Goal: Task Accomplishment & Management: Complete application form

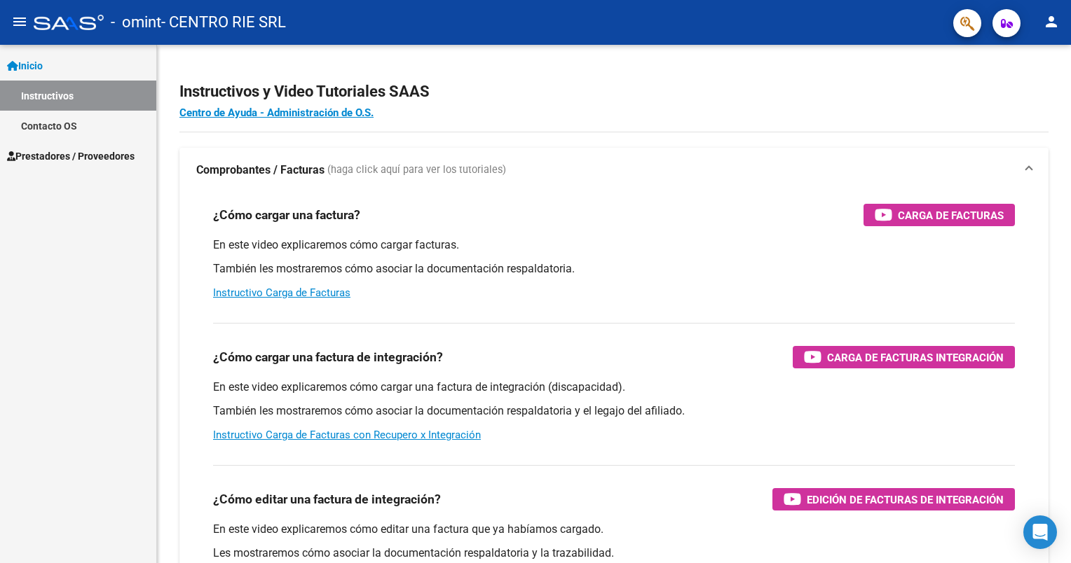
click at [91, 154] on span "Prestadores / Proveedores" at bounding box center [71, 156] width 128 height 15
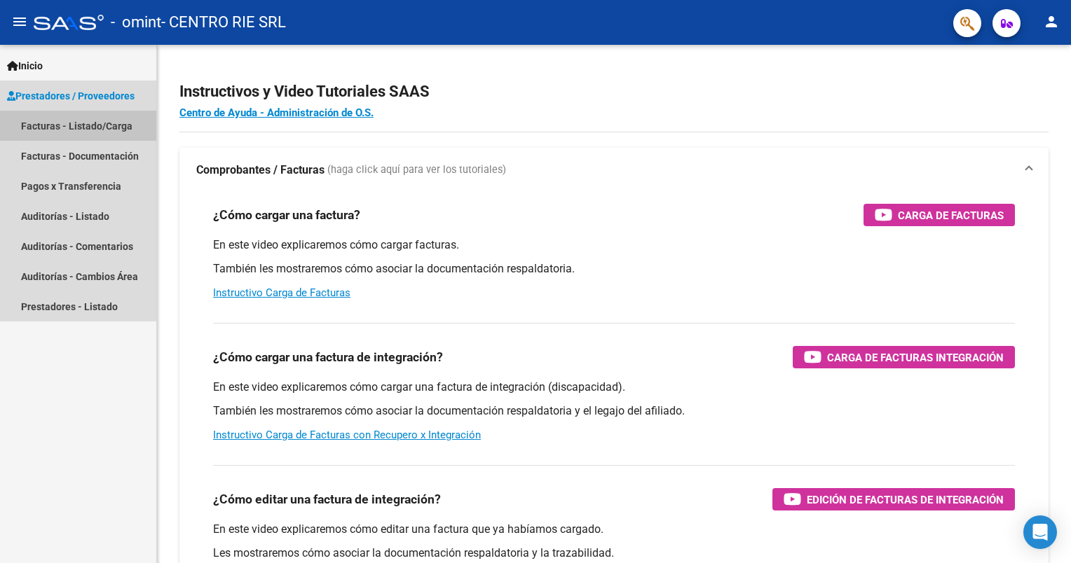
click at [74, 123] on link "Facturas - Listado/Carga" at bounding box center [78, 126] width 156 height 30
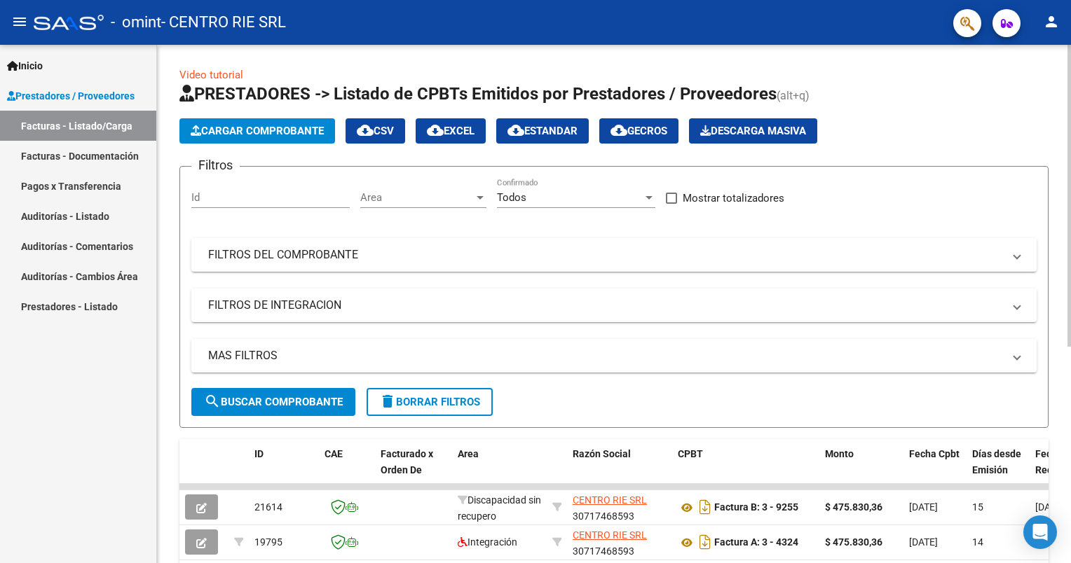
click at [246, 126] on span "Cargar Comprobante" at bounding box center [257, 131] width 133 height 13
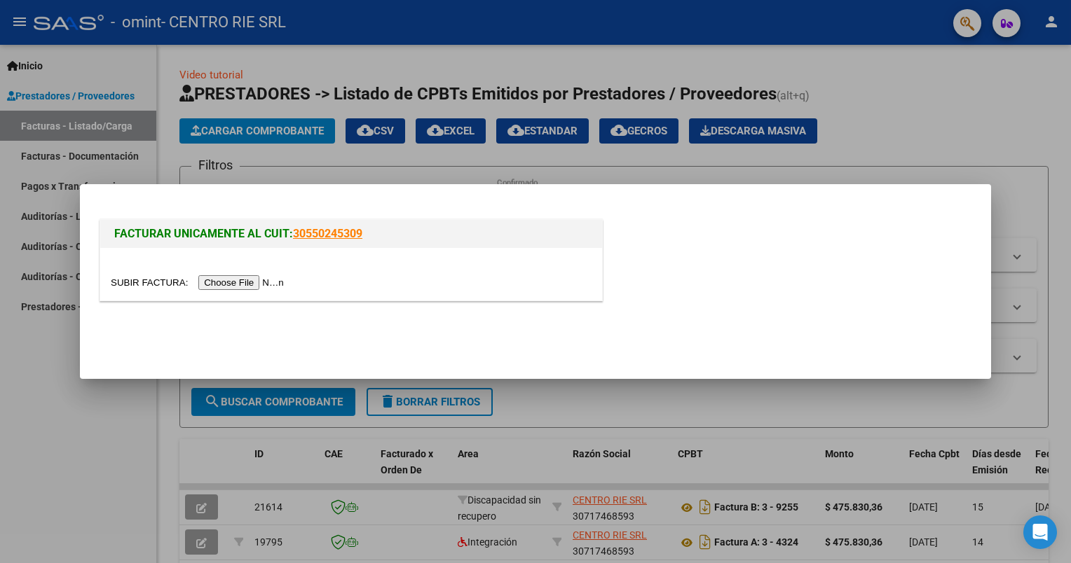
click at [235, 277] on input "file" at bounding box center [199, 282] width 177 height 15
click at [225, 282] on input "file" at bounding box center [199, 282] width 177 height 15
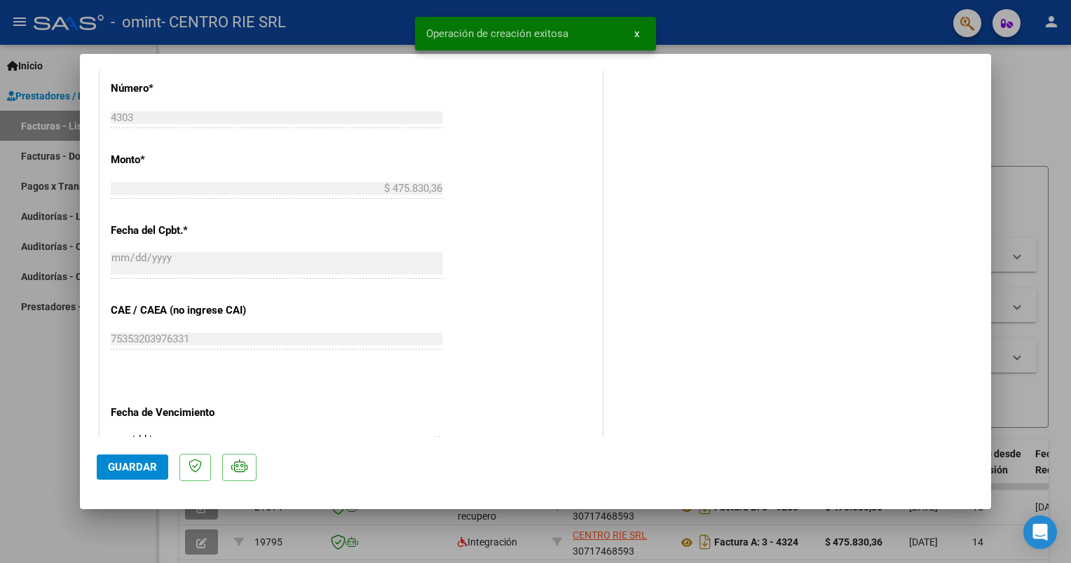
scroll to position [752, 0]
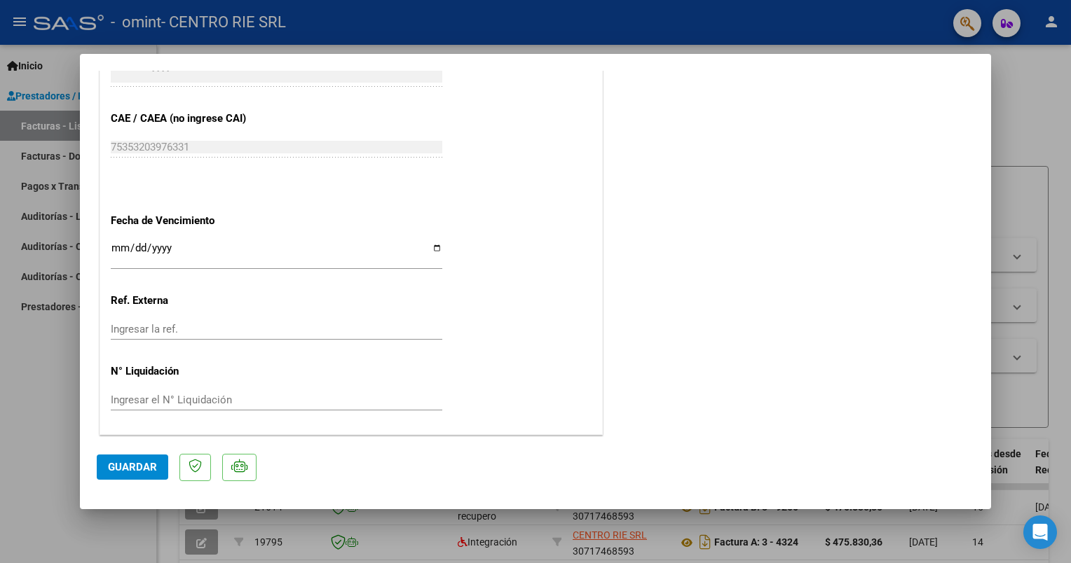
click at [424, 258] on input "Ingresar la fecha" at bounding box center [276, 253] width 331 height 22
click at [433, 248] on input "Ingresar la fecha" at bounding box center [276, 253] width 331 height 22
type input "[DATE]"
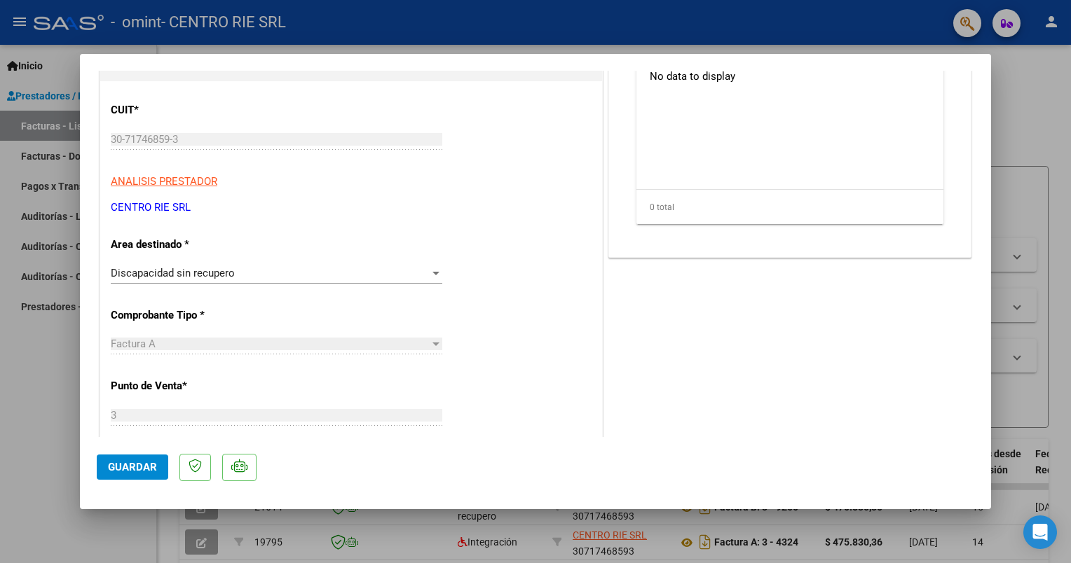
scroll to position [0, 0]
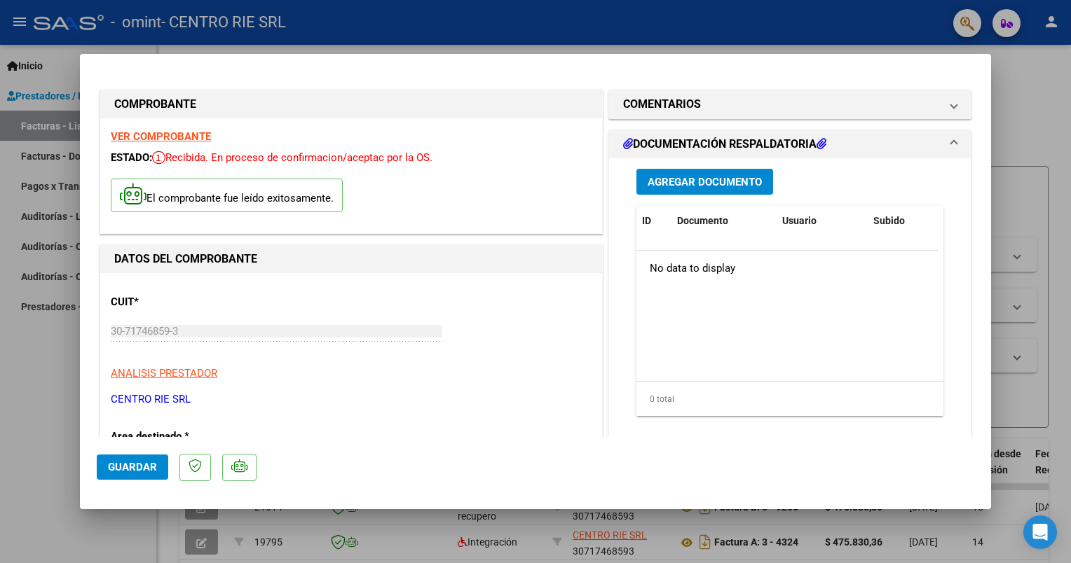
click at [703, 172] on button "Agregar Documento" at bounding box center [704, 182] width 137 height 26
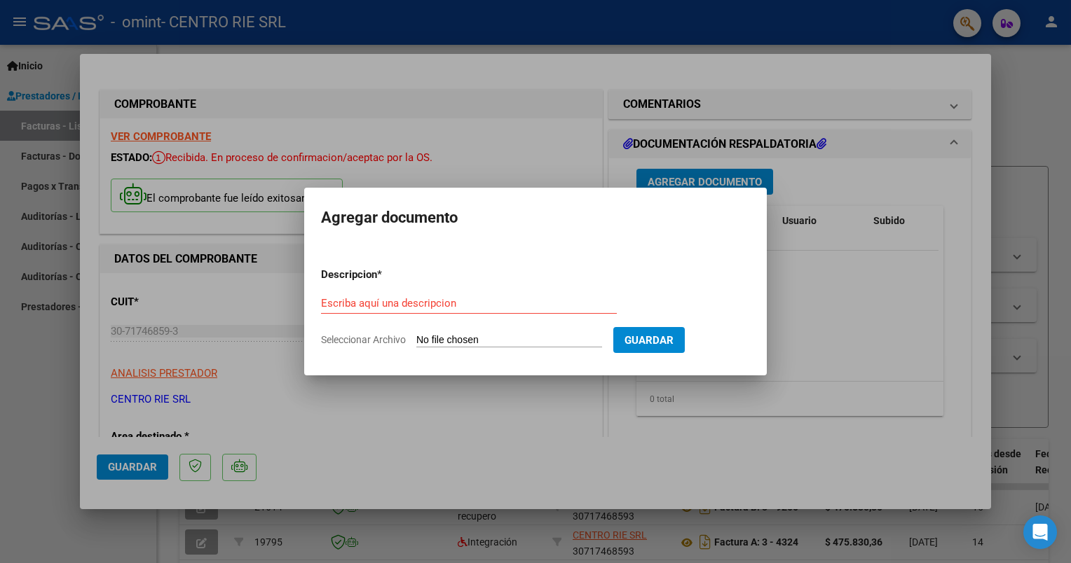
click at [509, 334] on input "Seleccionar Archivo" at bounding box center [509, 340] width 186 height 13
type input "C:\fakepath\[PERSON_NAME] [PERSON_NAME].pdf"
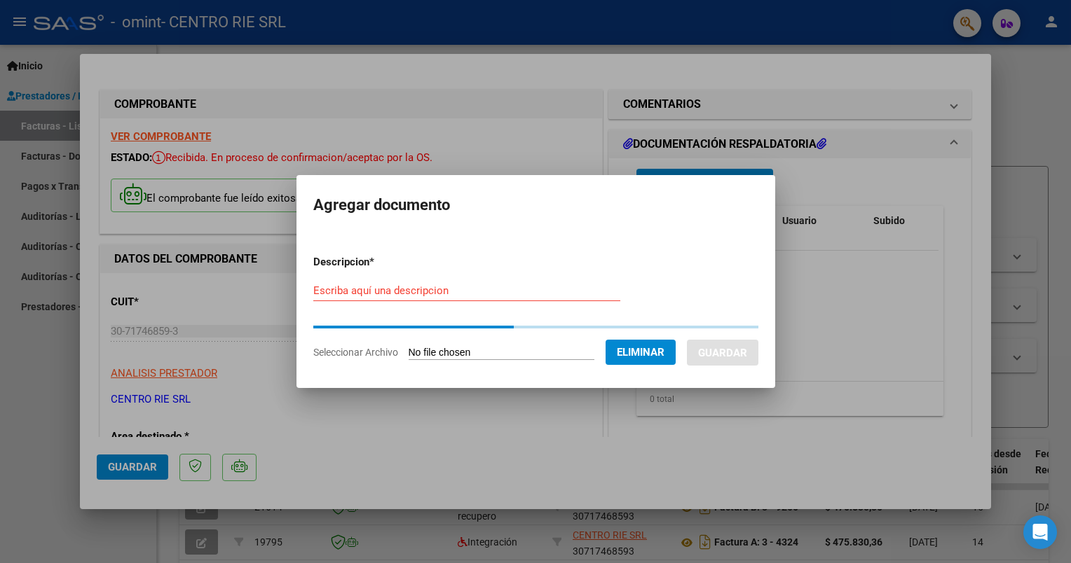
click at [412, 298] on div "Escriba aquí una descripcion" at bounding box center [466, 290] width 307 height 21
click at [413, 293] on input "Escriba aquí una descripcion" at bounding box center [466, 290] width 307 height 13
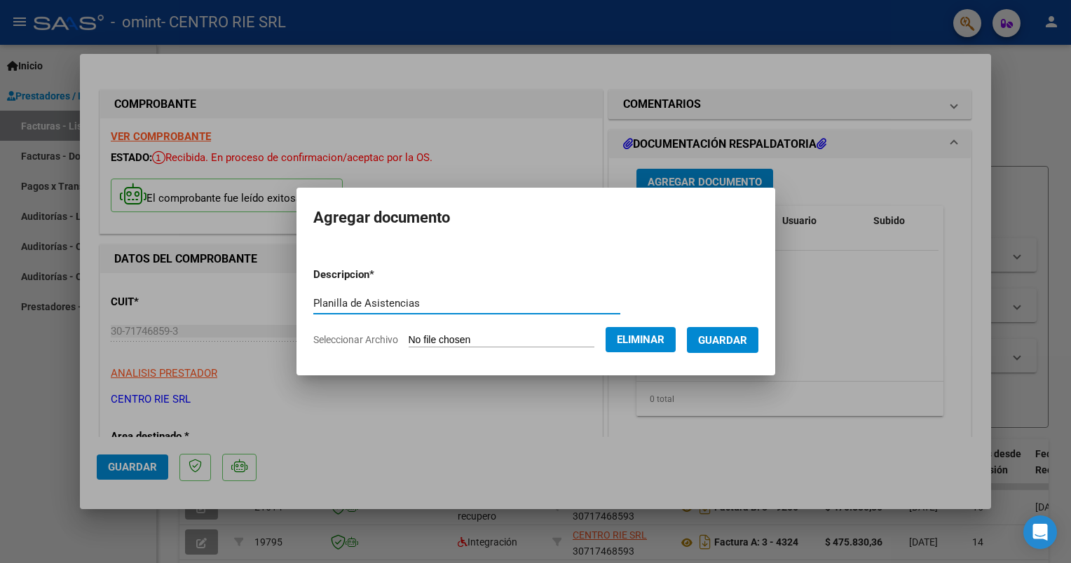
type input "Planilla de Asistencias"
click at [751, 341] on button "Guardar" at bounding box center [722, 340] width 71 height 26
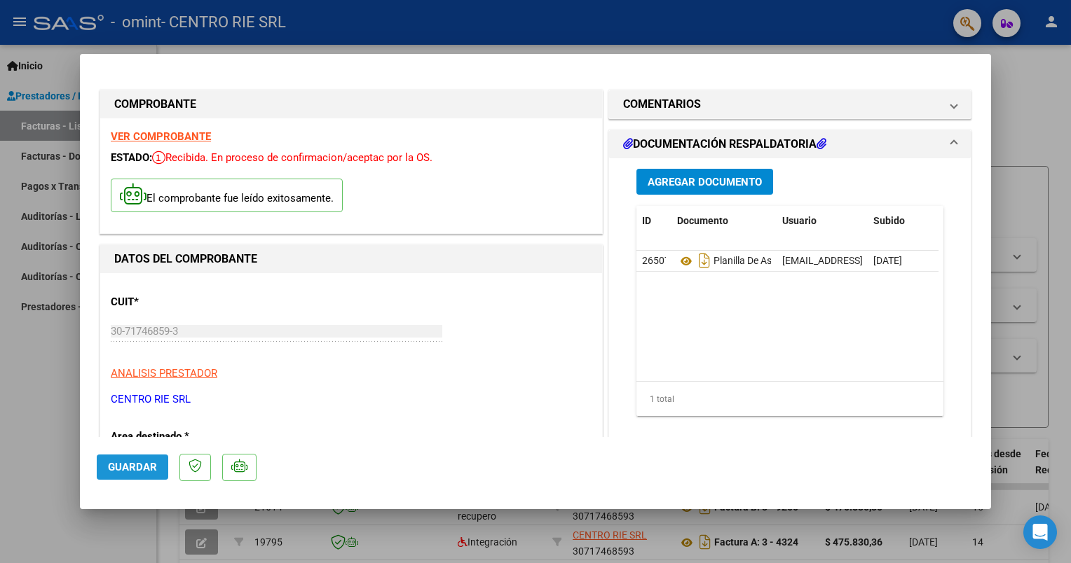
click at [104, 460] on button "Guardar" at bounding box center [132, 467] width 71 height 25
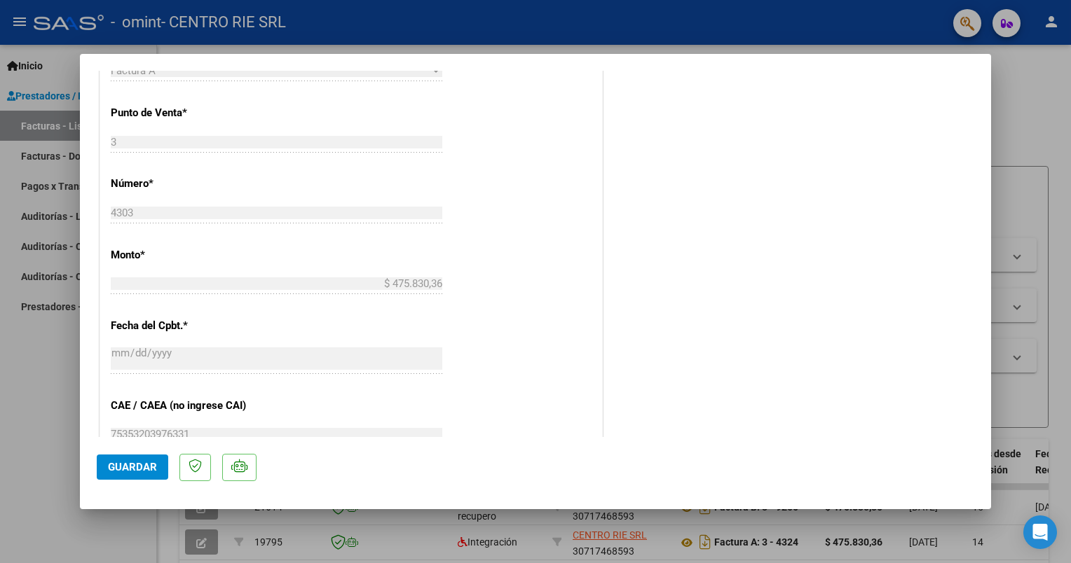
scroll to position [490, 0]
